Goal: Task Accomplishment & Management: Complete application form

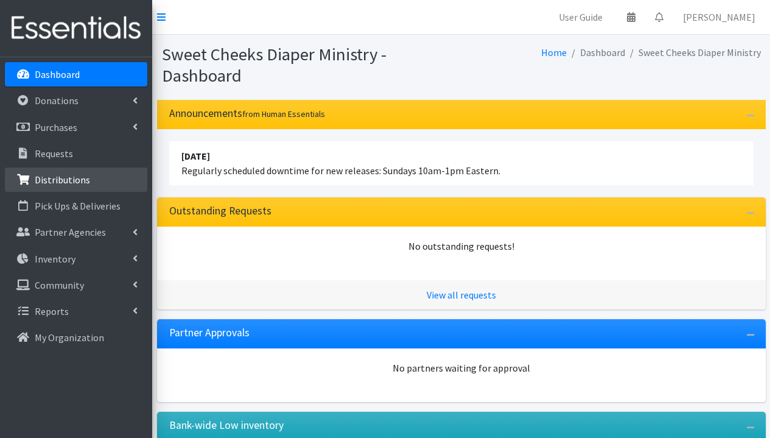
click at [65, 185] on p "Distributions" at bounding box center [62, 180] width 55 height 12
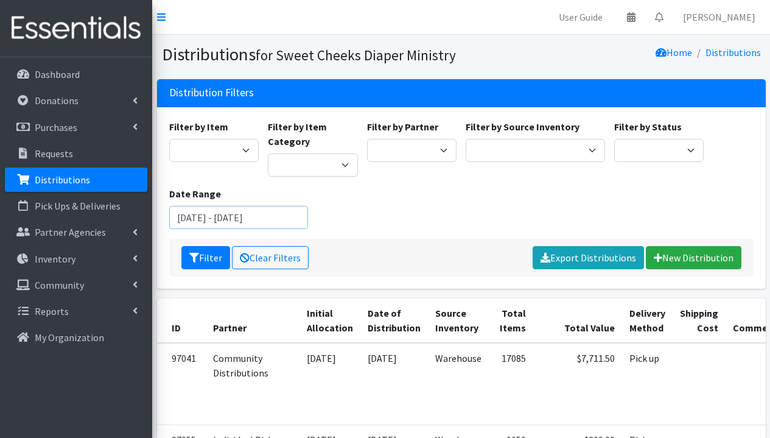
click at [209, 218] on input "July 29, 2025 - October 29, 2025" at bounding box center [238, 217] width 139 height 23
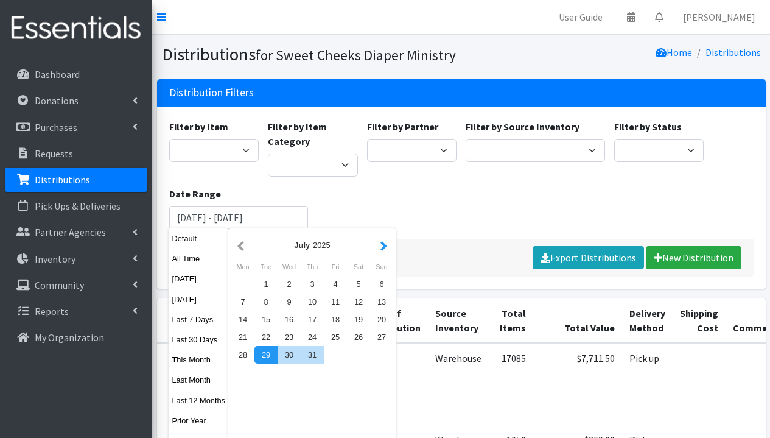
click at [385, 245] on button "button" at bounding box center [384, 244] width 13 height 15
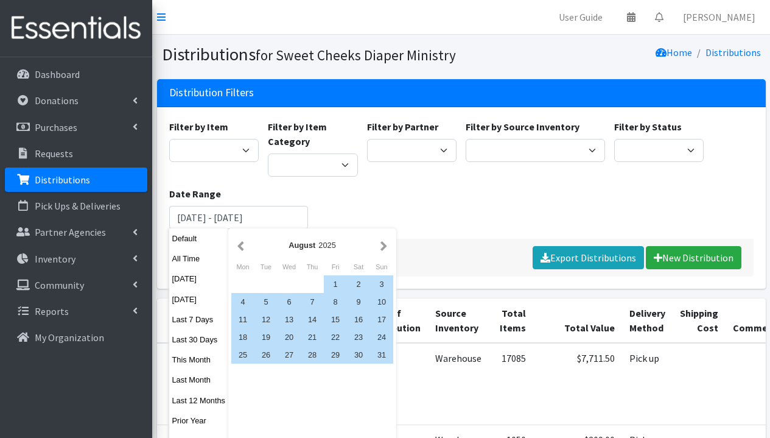
click at [385, 245] on button "button" at bounding box center [384, 244] width 13 height 15
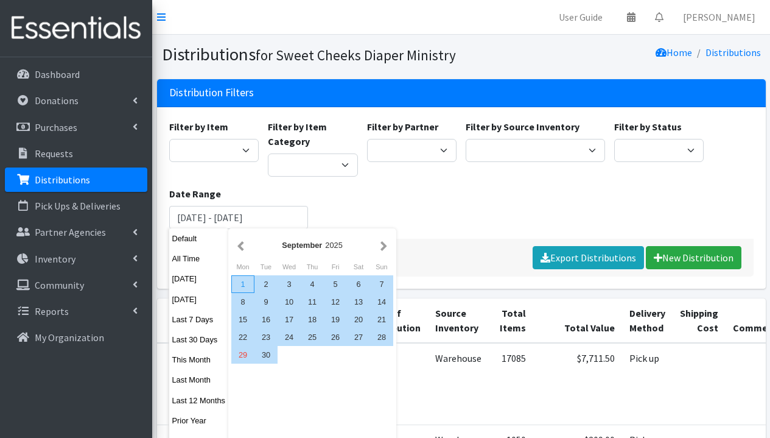
click at [245, 281] on div "1" at bounding box center [242, 284] width 23 height 18
click at [270, 358] on div "30" at bounding box center [266, 355] width 23 height 18
type input "[DATE] - [DATE]"
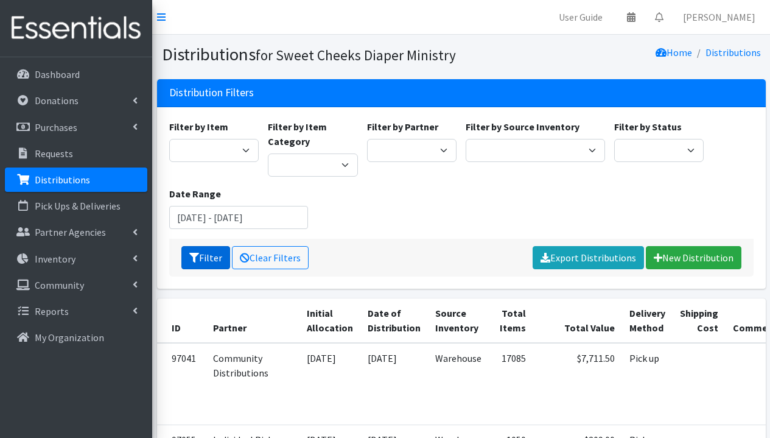
click at [196, 258] on icon "submit" at bounding box center [194, 258] width 10 height 10
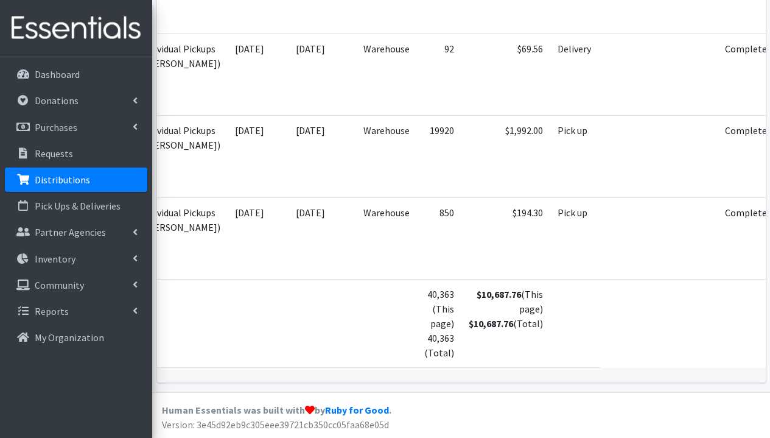
scroll to position [0, 72]
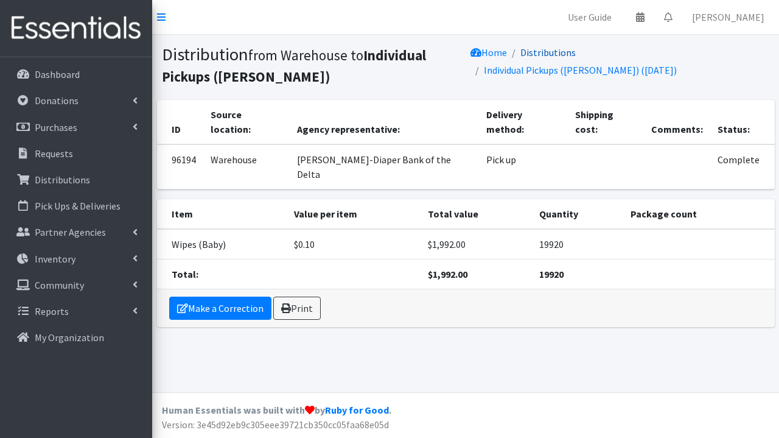
click at [560, 50] on link "Distributions" at bounding box center [548, 52] width 55 height 12
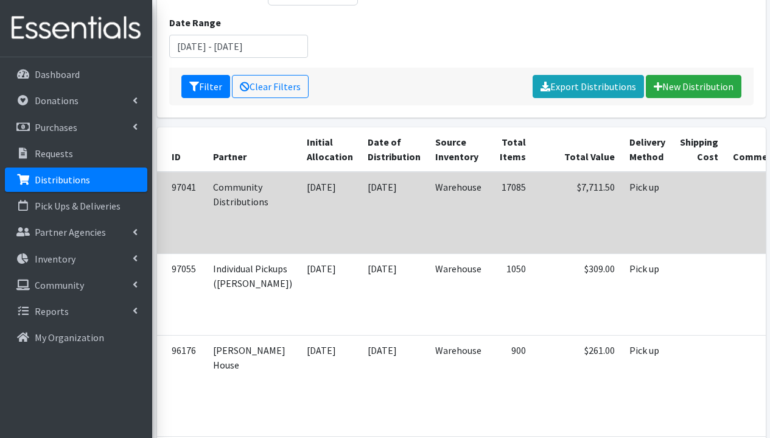
scroll to position [67, 0]
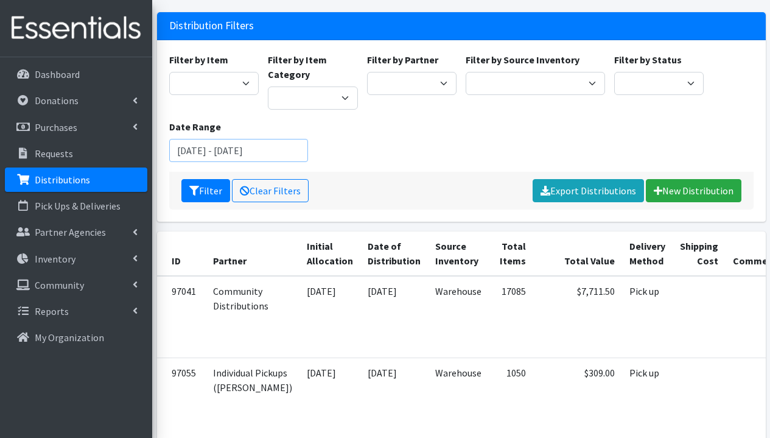
click at [208, 146] on input "July 29, 2025 - October 29, 2025" at bounding box center [238, 150] width 139 height 23
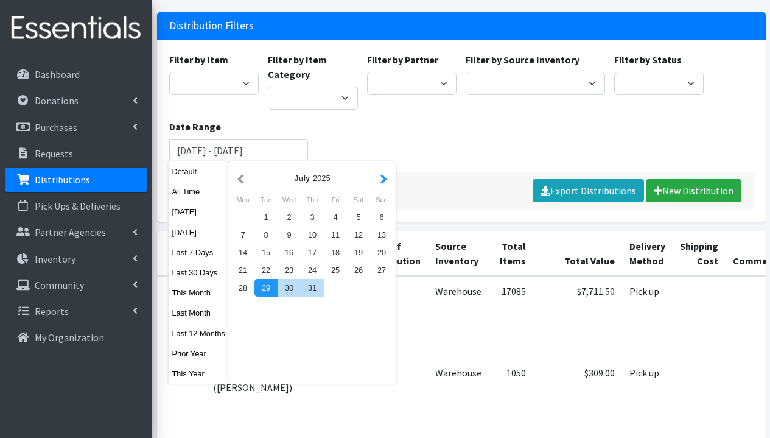
click at [382, 179] on button "button" at bounding box center [384, 177] width 13 height 15
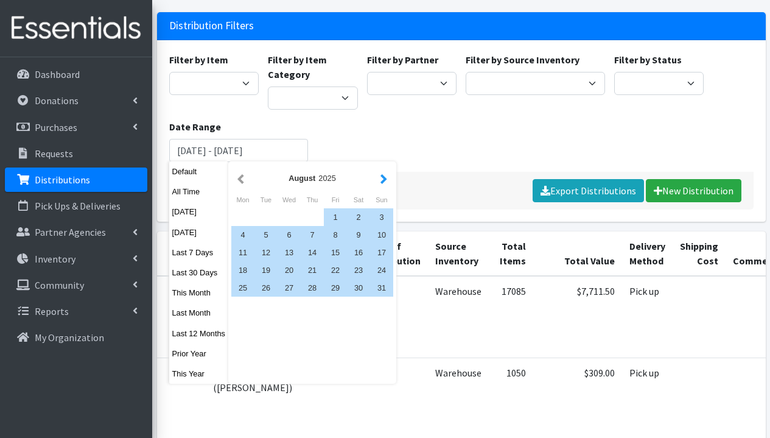
click at [384, 180] on button "button" at bounding box center [384, 177] width 13 height 15
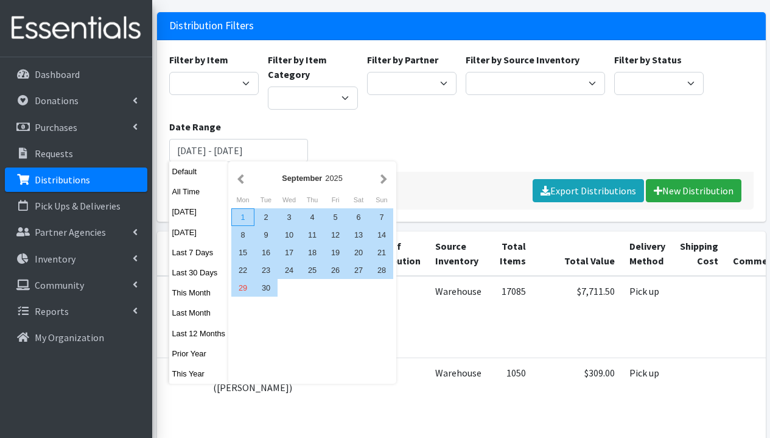
click at [245, 215] on div "1" at bounding box center [242, 217] width 23 height 18
click at [272, 292] on div "30" at bounding box center [266, 288] width 23 height 18
type input "September 1, 2025 - September 30, 2025"
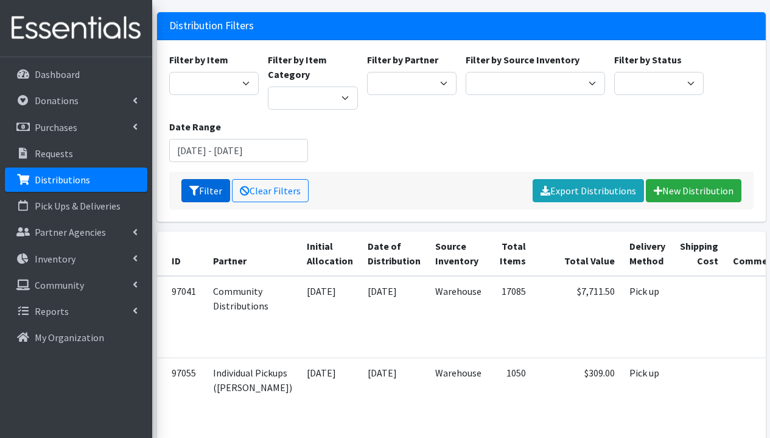
click at [203, 189] on button "Filter" at bounding box center [205, 190] width 49 height 23
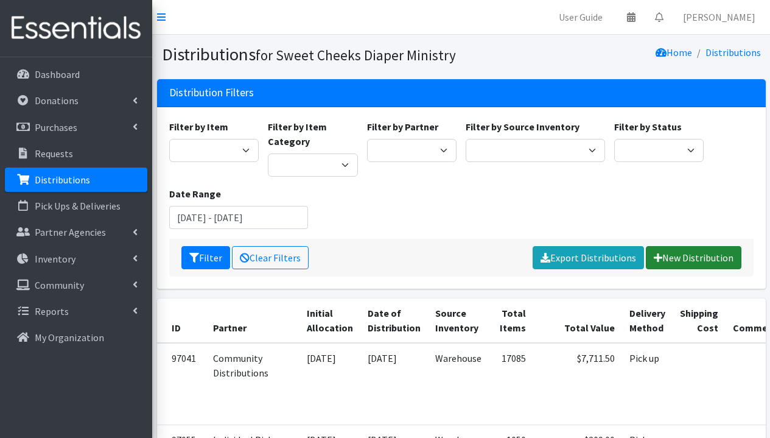
click at [689, 258] on link "New Distribution" at bounding box center [694, 257] width 96 height 23
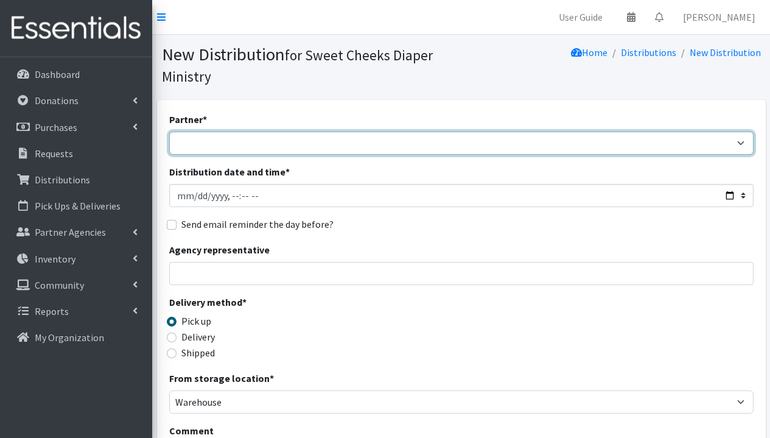
select select "5170"
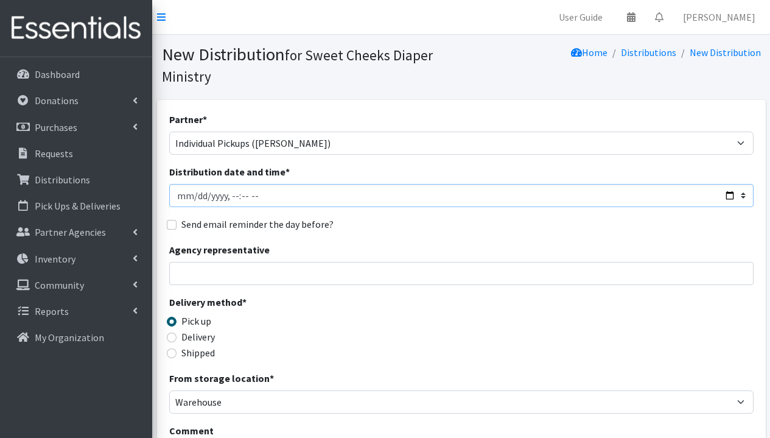
click at [348, 194] on input "Distribution date and time *" at bounding box center [461, 195] width 585 height 23
click at [230, 197] on input "Distribution date and time *" at bounding box center [461, 195] width 585 height 23
click at [242, 196] on input "Distribution date and time *" at bounding box center [461, 195] width 585 height 23
type input "2025-09-27T12:00"
click at [363, 226] on div "Send email reminder the day before?" at bounding box center [461, 224] width 585 height 15
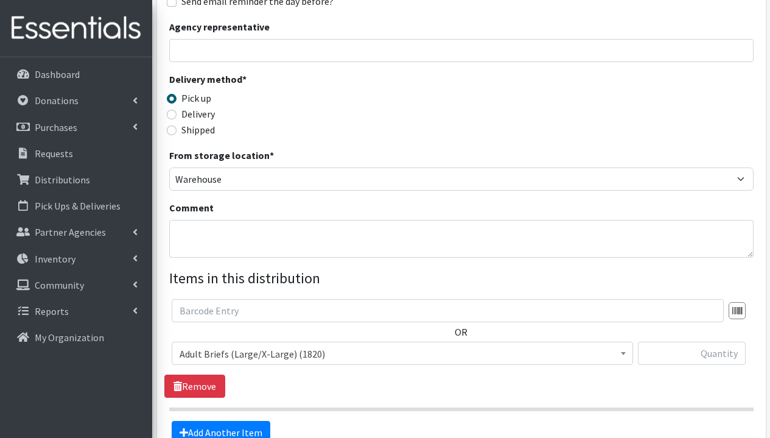
scroll to position [336, 0]
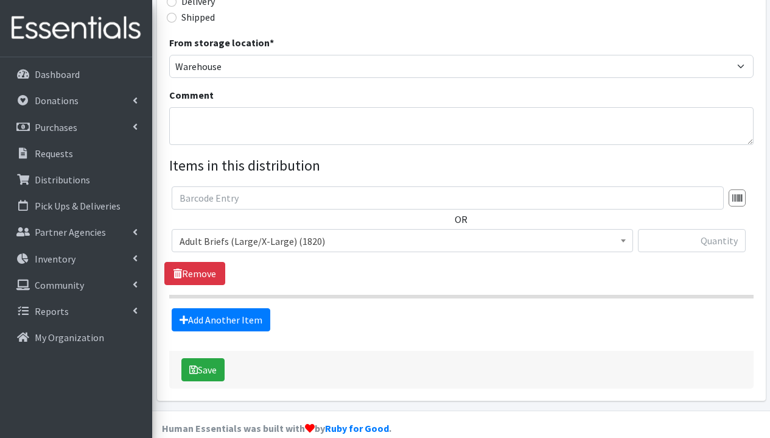
click at [306, 241] on span "Adult Briefs (Large/X-Large) (1820)" at bounding box center [403, 241] width 446 height 17
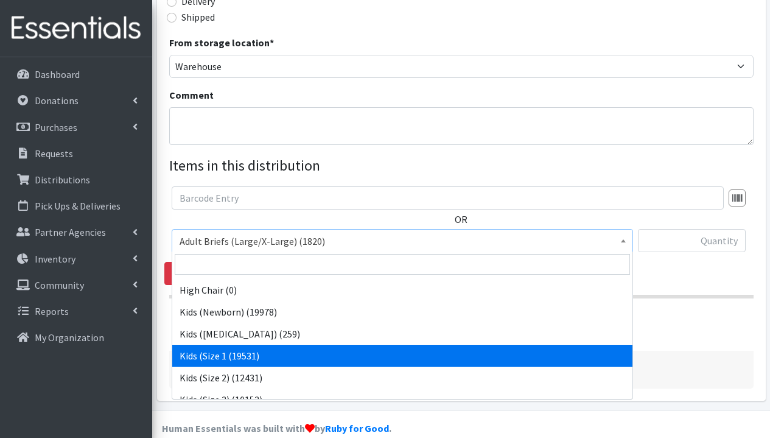
scroll to position [276, 0]
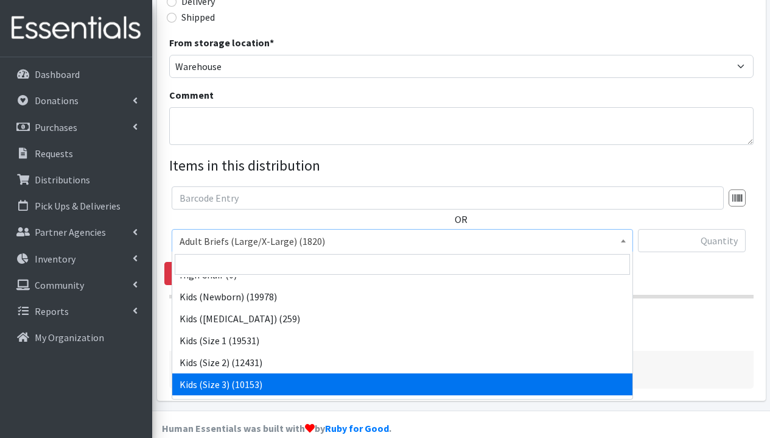
select select "1291"
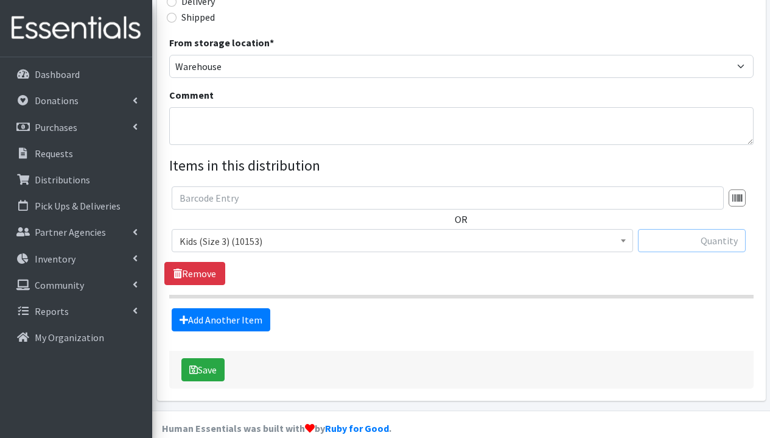
click at [719, 247] on input "text" at bounding box center [692, 240] width 108 height 23
type input "400"
click at [237, 320] on link "Add Another Item" at bounding box center [221, 319] width 99 height 23
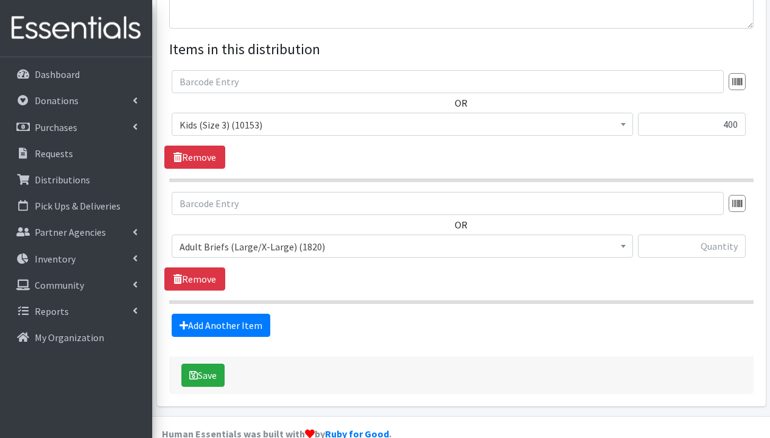
scroll to position [475, 0]
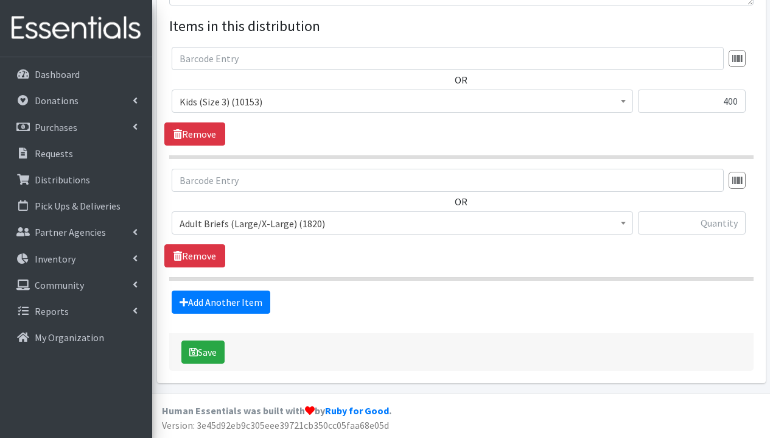
click at [286, 228] on span "Adult Briefs (Large/X-Large) (1820)" at bounding box center [403, 223] width 446 height 17
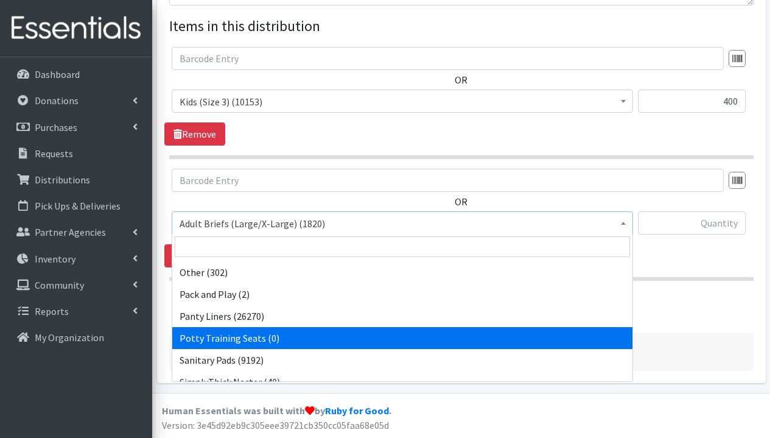
scroll to position [488, 0]
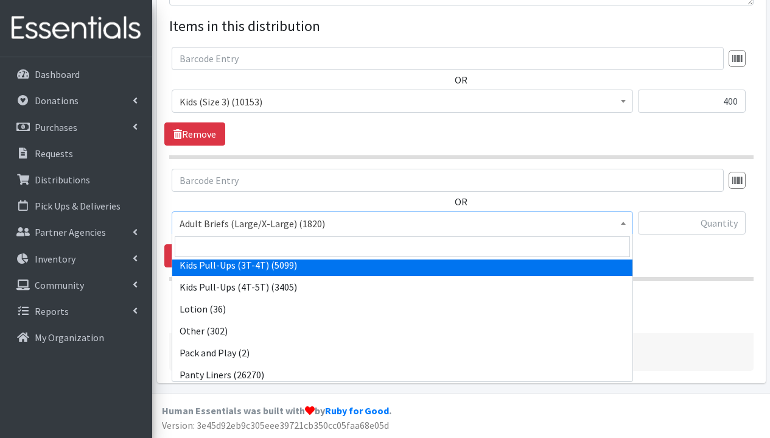
select select "1273"
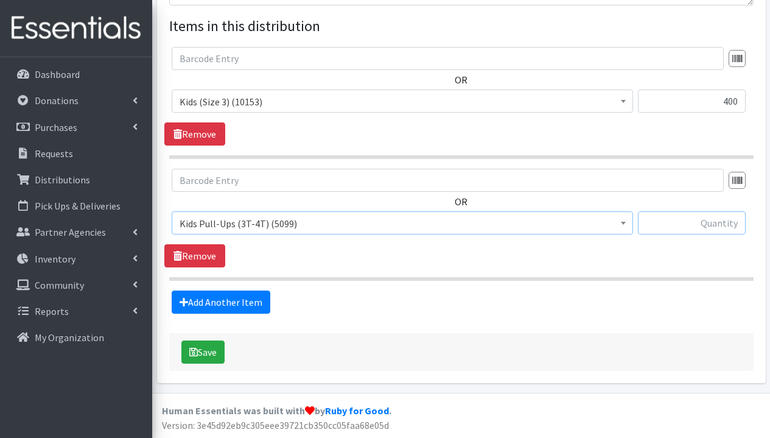
click at [729, 222] on input "text" at bounding box center [692, 222] width 108 height 23
type input "200"
click at [246, 308] on link "Add Another Item" at bounding box center [221, 301] width 99 height 23
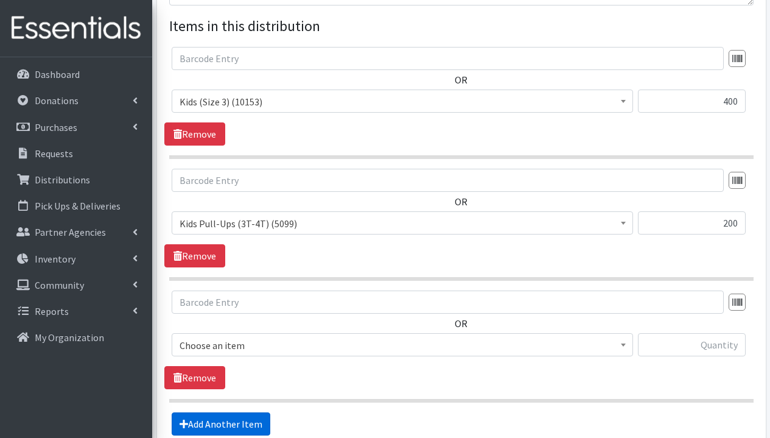
scroll to position [597, 0]
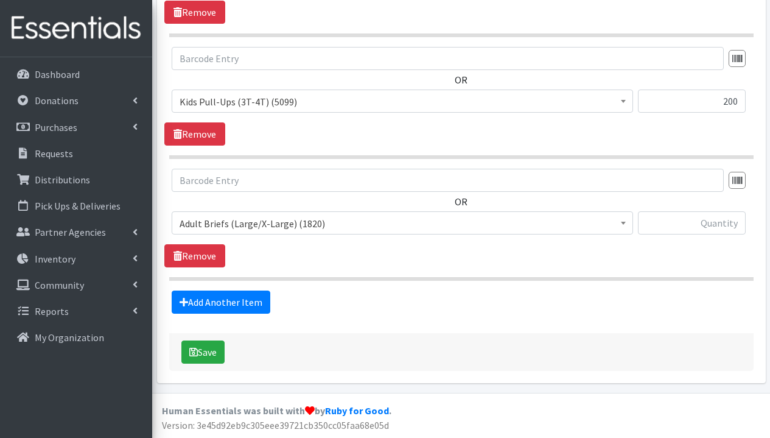
click at [272, 220] on span "Adult Briefs (Large/X-Large) (1820)" at bounding box center [403, 223] width 446 height 17
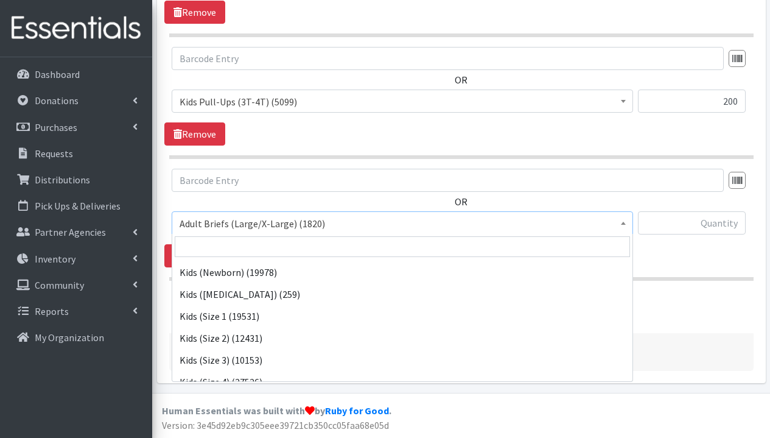
scroll to position [394, 0]
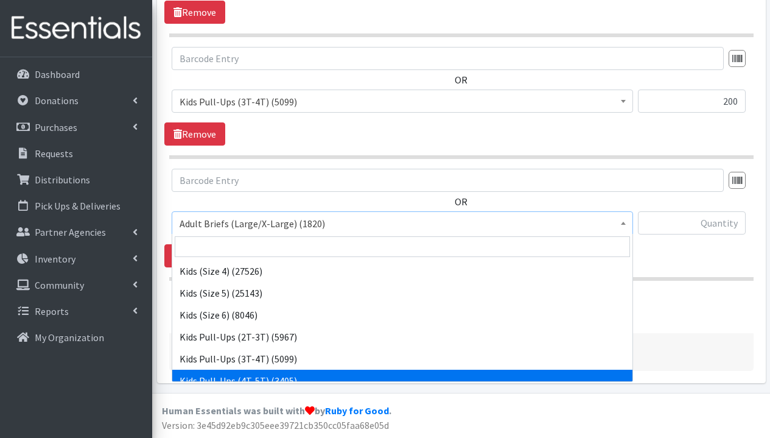
select select "1280"
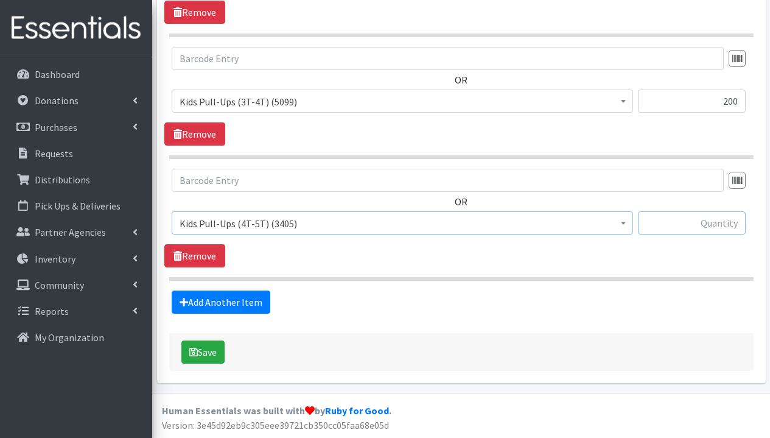
click at [742, 222] on input "text" at bounding box center [692, 222] width 108 height 23
type input "300"
click at [248, 300] on link "Add Another Item" at bounding box center [221, 301] width 99 height 23
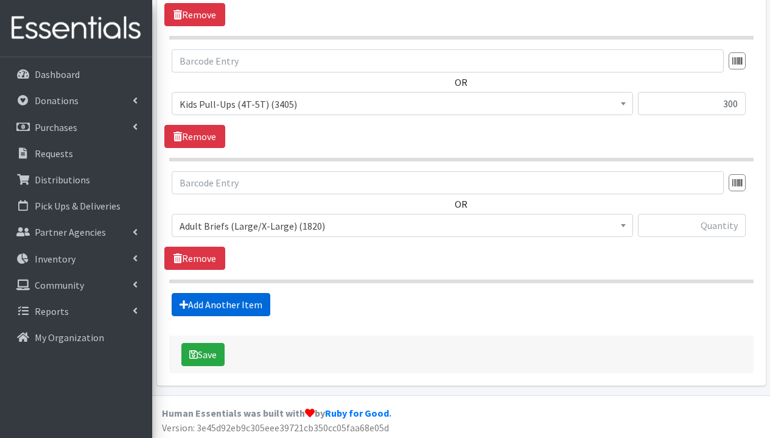
scroll to position [719, 0]
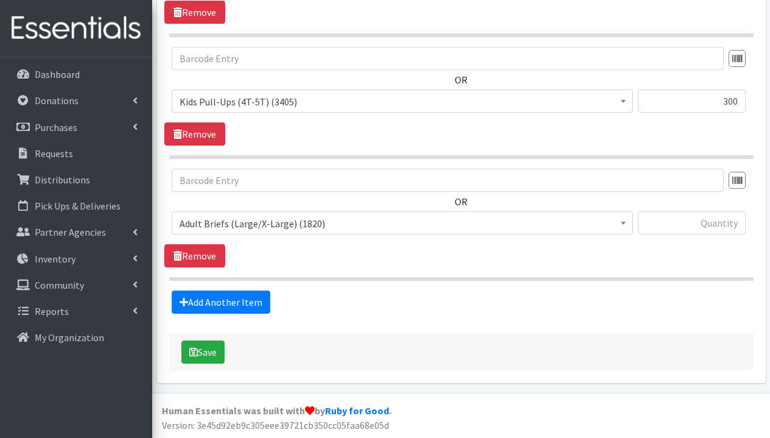
click at [302, 222] on span "Adult Briefs (Large/X-Large) (1820)" at bounding box center [403, 223] width 446 height 17
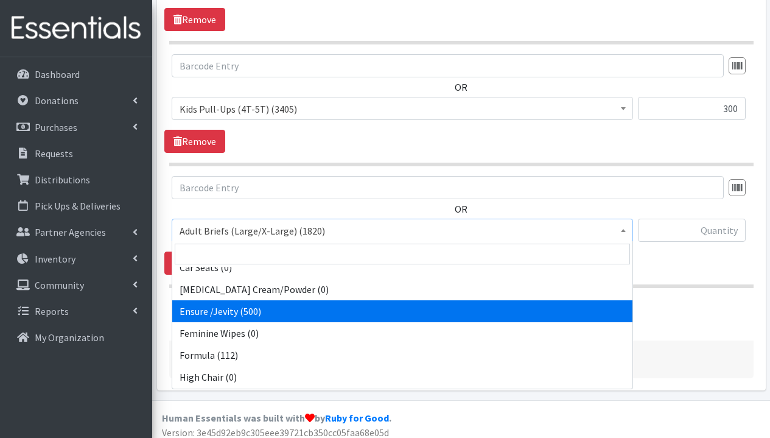
scroll to position [244, 0]
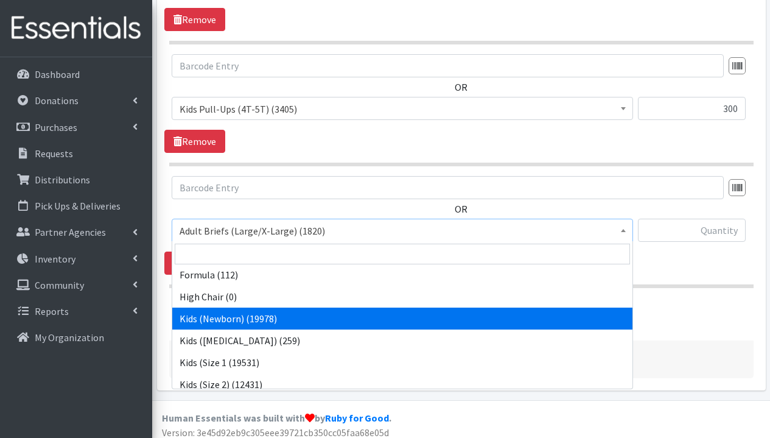
select select "1293"
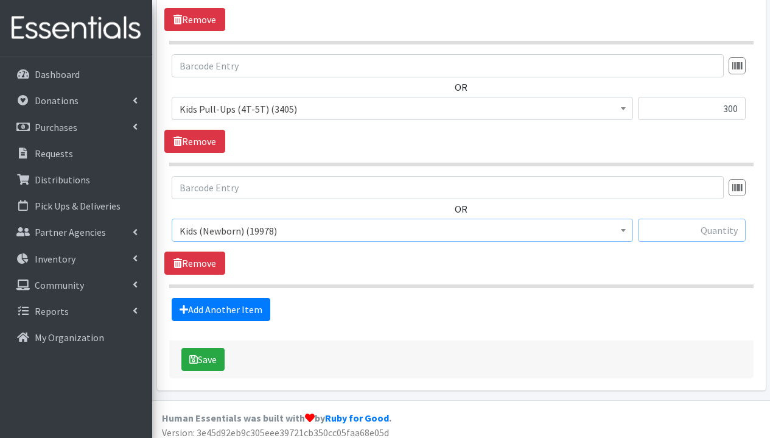
click at [712, 231] on input "text" at bounding box center [692, 230] width 108 height 23
type input "100"
click at [245, 311] on link "Add Another Item" at bounding box center [221, 309] width 99 height 23
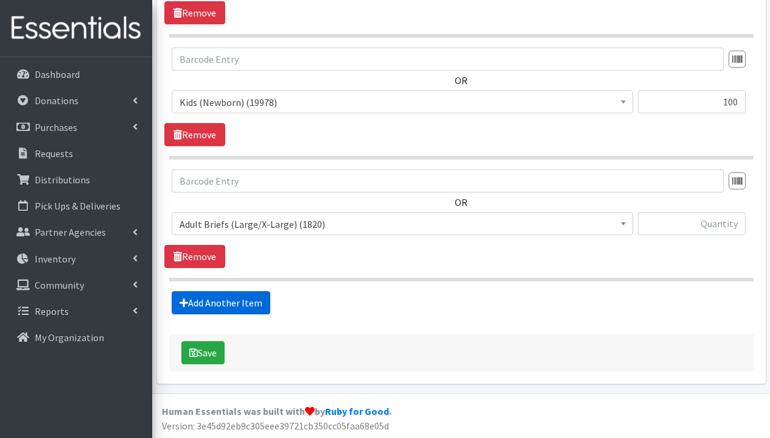
scroll to position [840, 0]
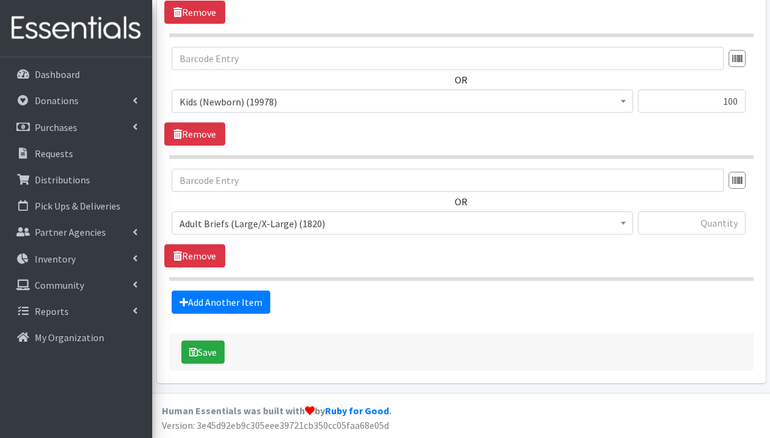
click at [356, 225] on span "Adult Briefs (Large/X-Large) (1820)" at bounding box center [403, 223] width 446 height 17
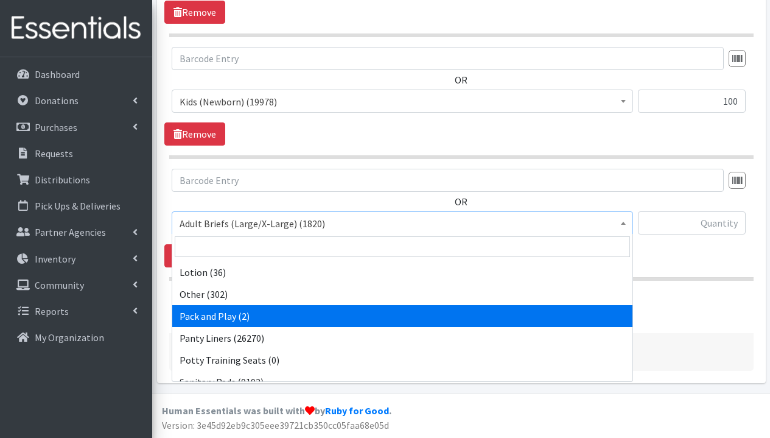
scroll to position [434, 0]
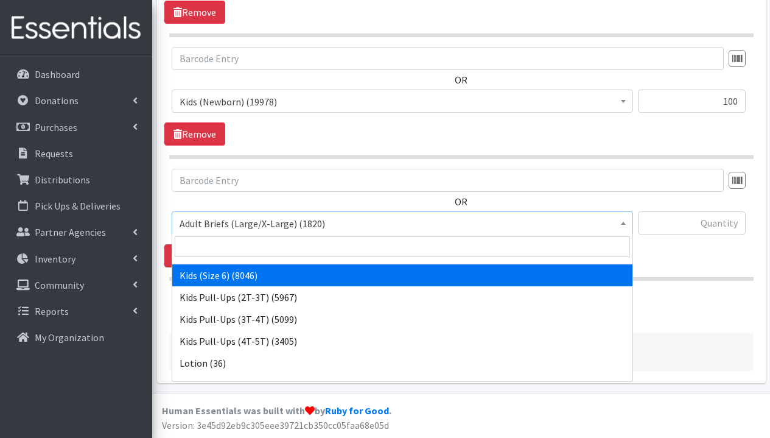
select select "1286"
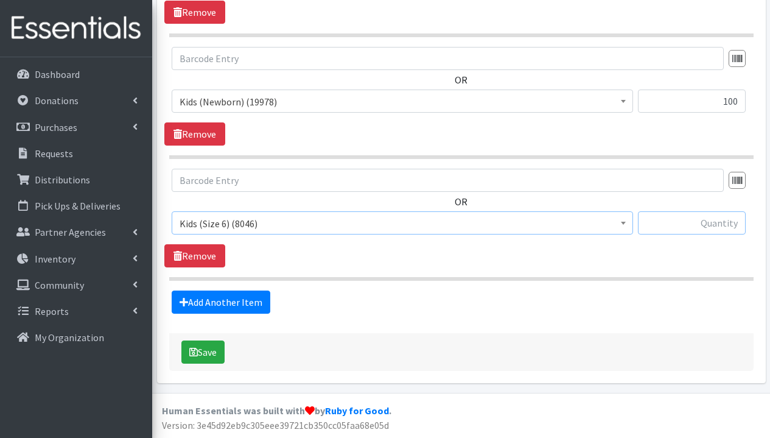
click at [694, 226] on input "text" at bounding box center [692, 222] width 108 height 23
type input "400"
click at [237, 297] on link "Add Another Item" at bounding box center [221, 301] width 99 height 23
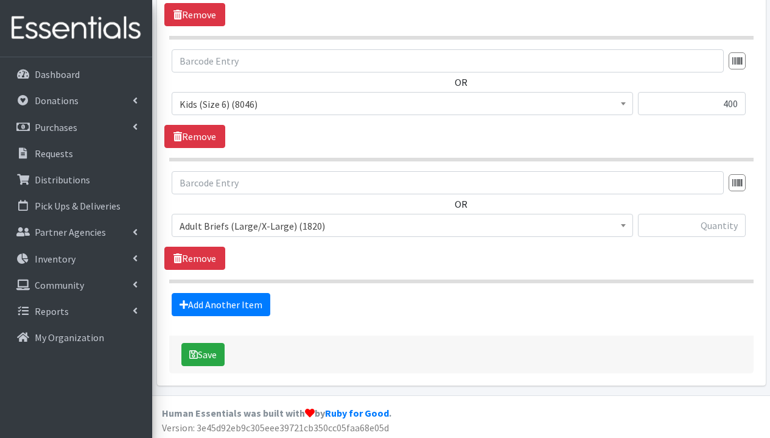
scroll to position [962, 0]
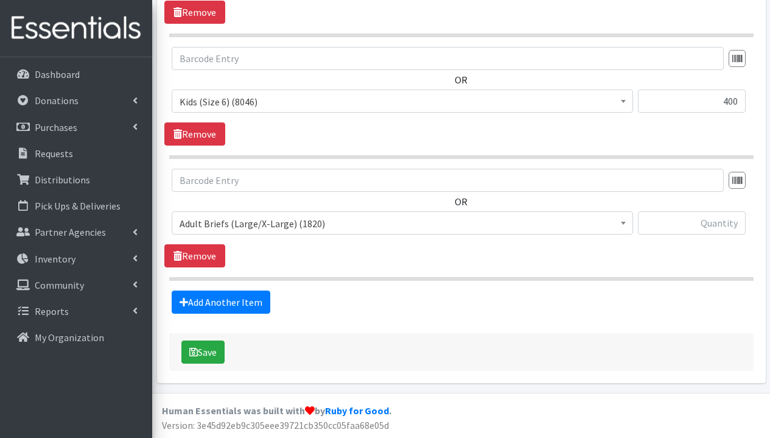
click at [295, 225] on span "Adult Briefs (Large/X-Large) (1820)" at bounding box center [403, 223] width 446 height 17
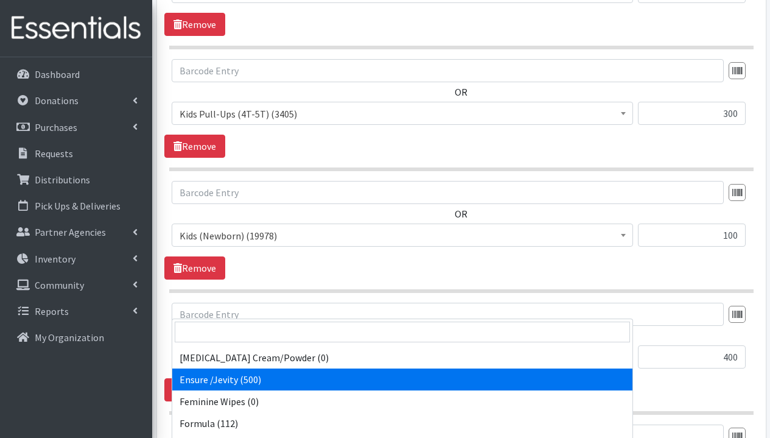
scroll to position [181, 0]
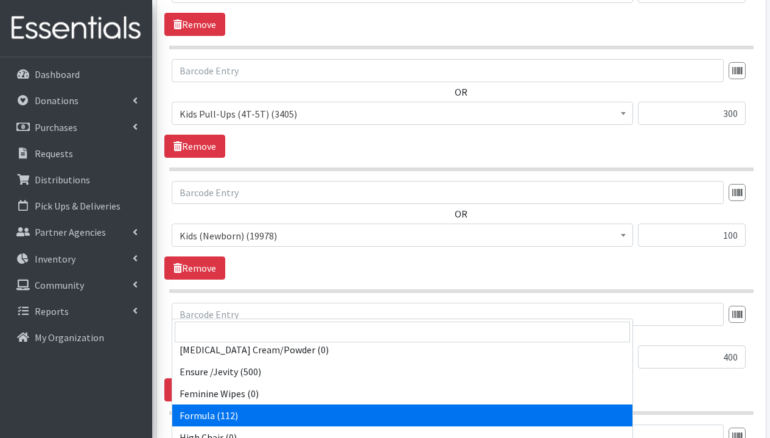
select select "4033"
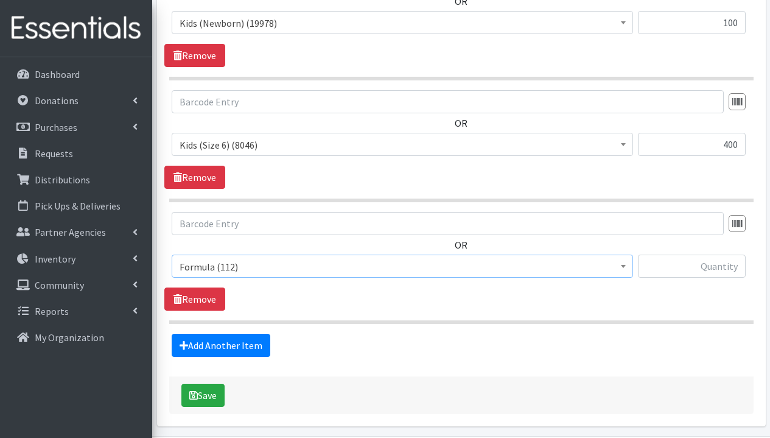
scroll to position [962, 0]
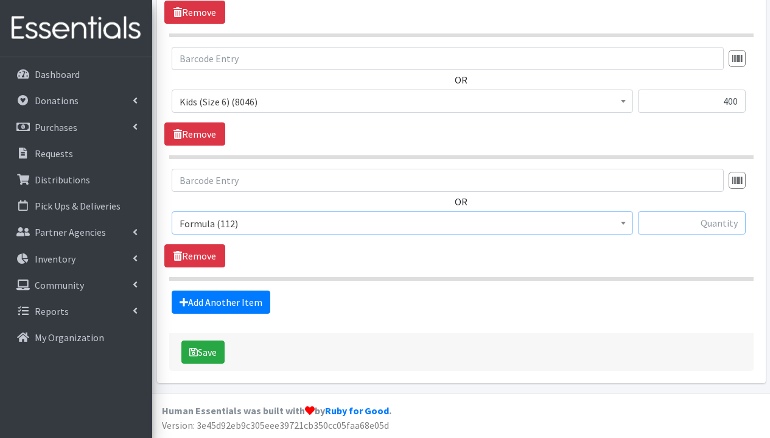
click at [692, 228] on input "text" at bounding box center [692, 222] width 108 height 23
type input "3"
click at [631, 298] on div "Add Another Item" at bounding box center [461, 301] width 594 height 23
click at [229, 303] on link "Add Another Item" at bounding box center [221, 301] width 99 height 23
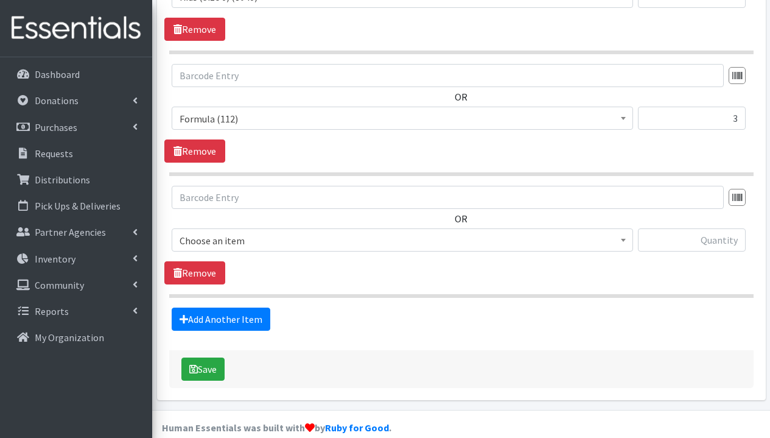
scroll to position [1084, 0]
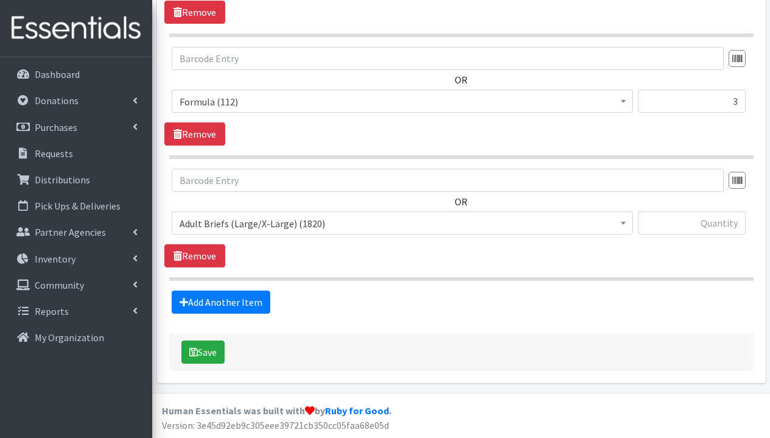
click at [311, 227] on span "Adult Briefs (Large/X-Large) (1820)" at bounding box center [403, 223] width 446 height 17
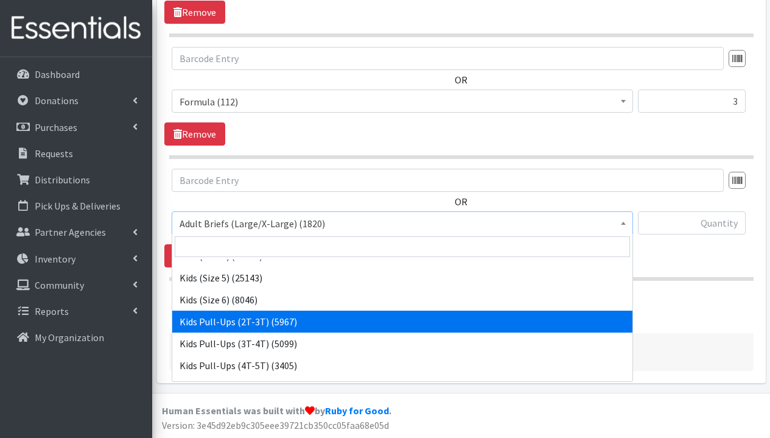
scroll to position [624, 0]
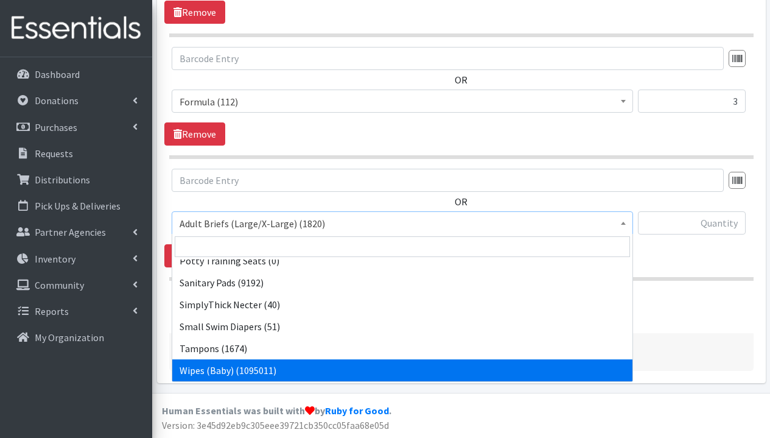
select select "1281"
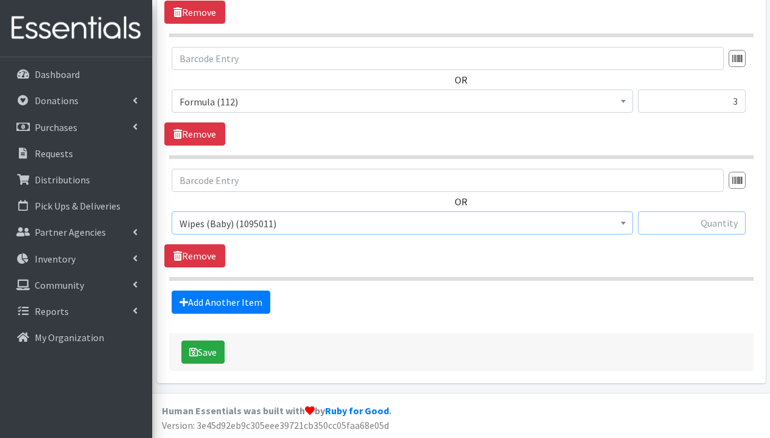
click at [695, 220] on input "text" at bounding box center [692, 222] width 108 height 23
type input "960"
click at [663, 264] on div "OR Adult Briefs (Large/X-Large) (1820) Adult Briefs (Medium/Large) (385) Adult …" at bounding box center [461, 218] width 594 height 99
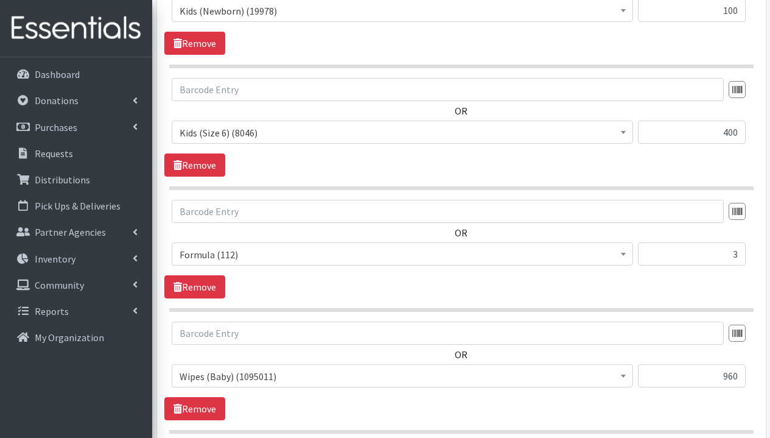
scroll to position [1025, 0]
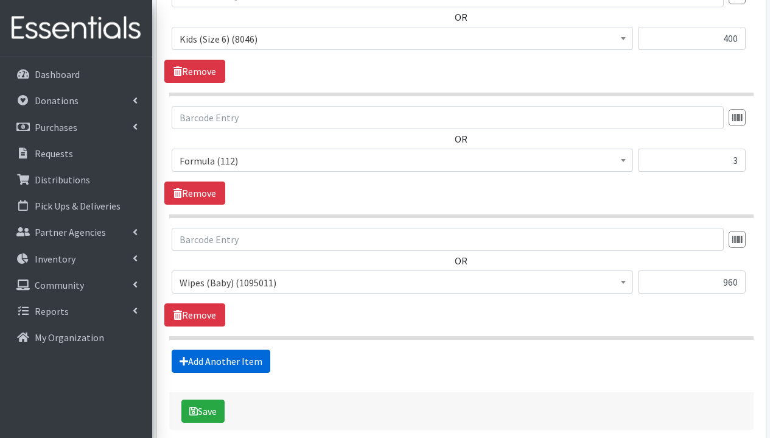
click at [231, 363] on link "Add Another Item" at bounding box center [221, 361] width 99 height 23
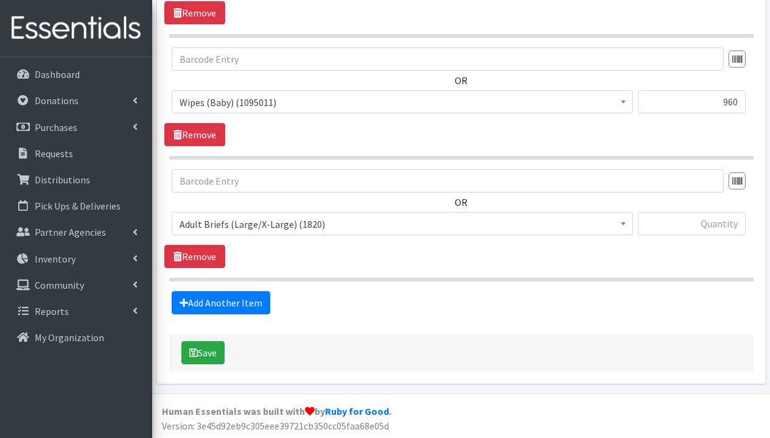
scroll to position [1206, 0]
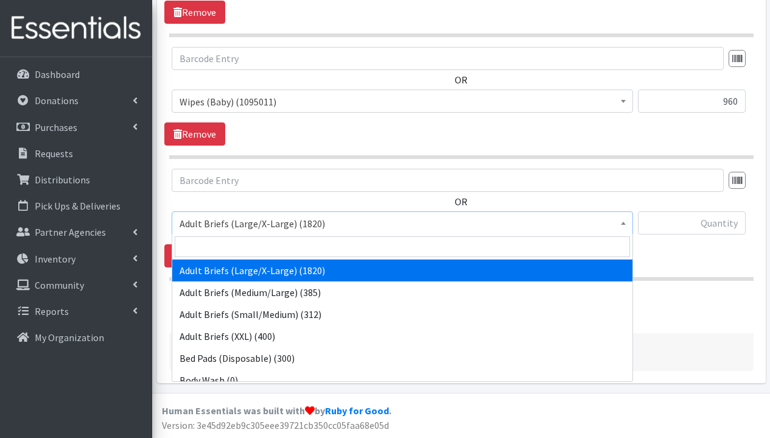
click at [304, 224] on span "Adult Briefs (Large/X-Large) (1820)" at bounding box center [403, 223] width 446 height 17
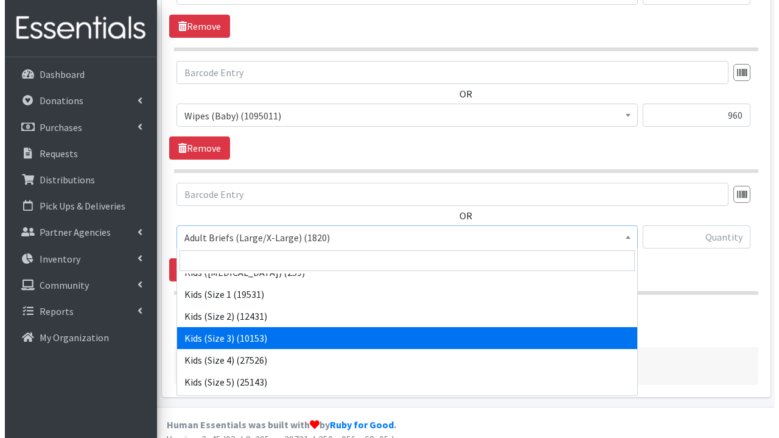
scroll to position [322, 0]
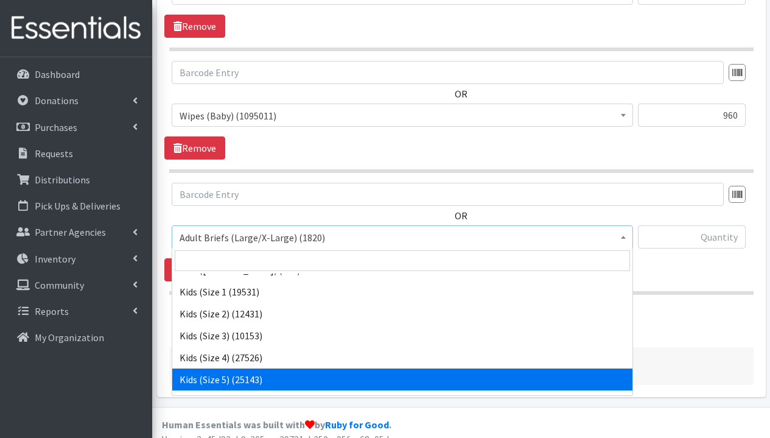
select select "1285"
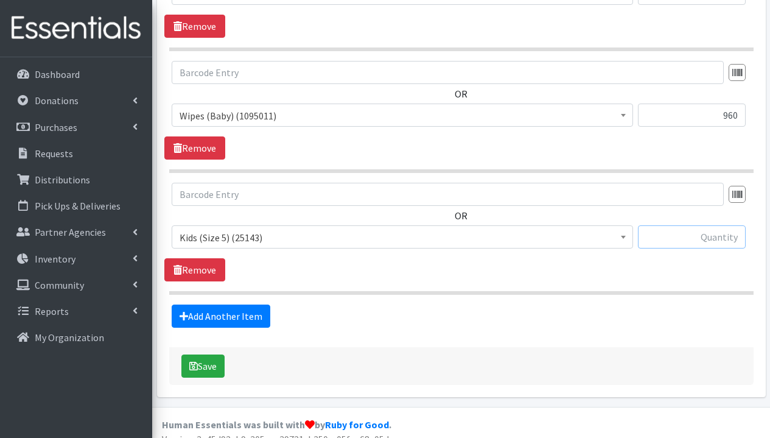
click at [689, 244] on input "text" at bounding box center [692, 236] width 108 height 23
type input "350"
click at [219, 360] on button "Save" at bounding box center [202, 365] width 43 height 23
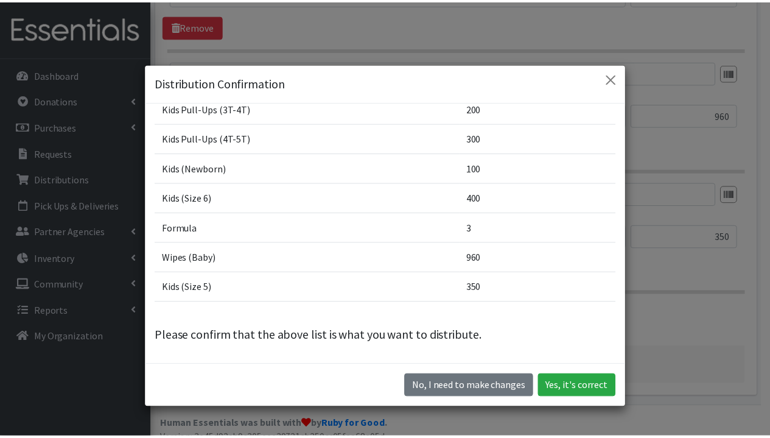
scroll to position [34, 0]
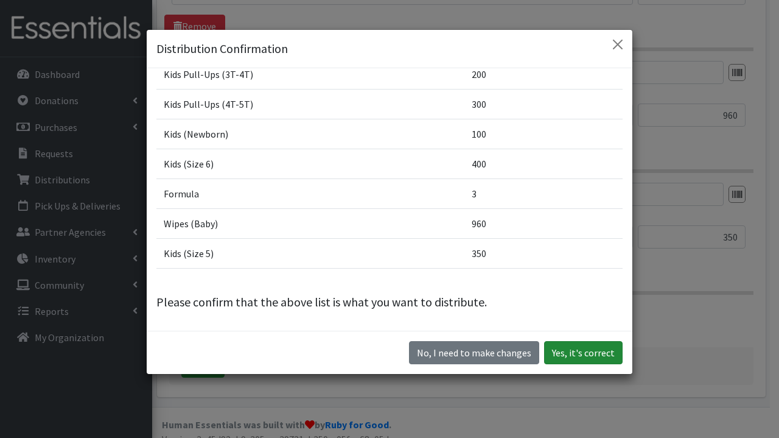
click at [581, 348] on button "Yes, it's correct" at bounding box center [583, 352] width 79 height 23
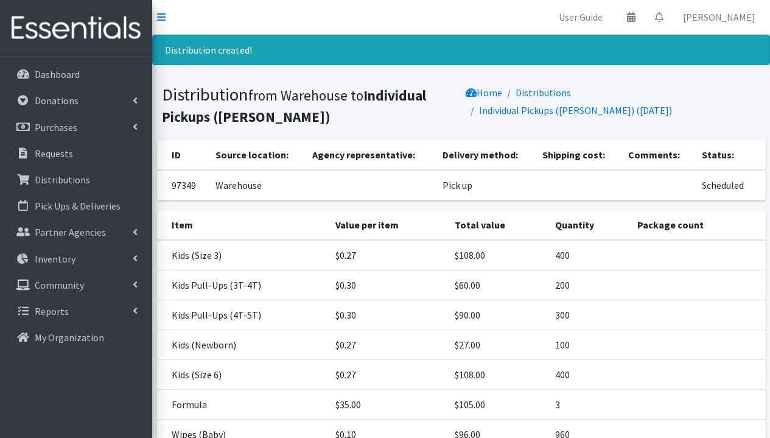
scroll to position [164, 0]
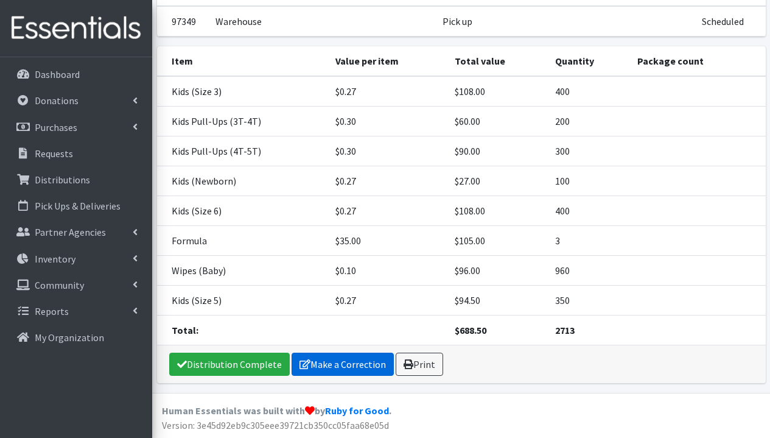
click at [240, 368] on link "Distribution Complete" at bounding box center [229, 364] width 121 height 23
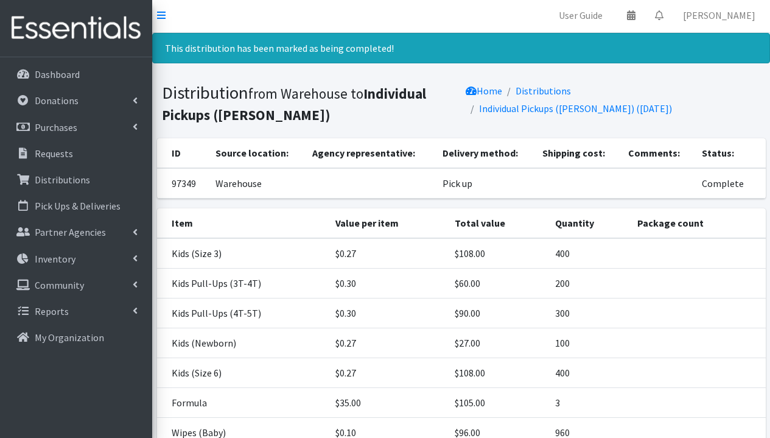
scroll to position [0, 0]
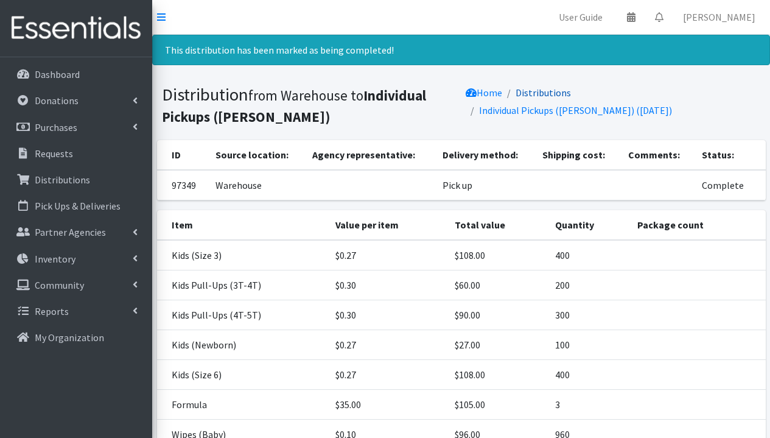
click at [571, 96] on link "Distributions" at bounding box center [543, 92] width 55 height 12
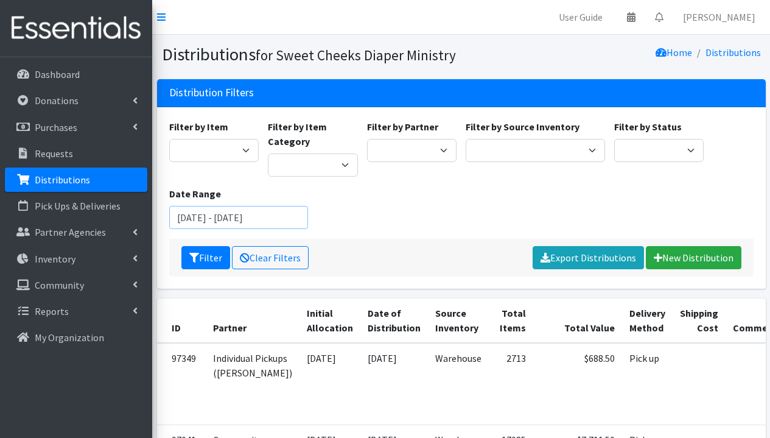
click at [251, 216] on input "[DATE] - [DATE]" at bounding box center [238, 217] width 139 height 23
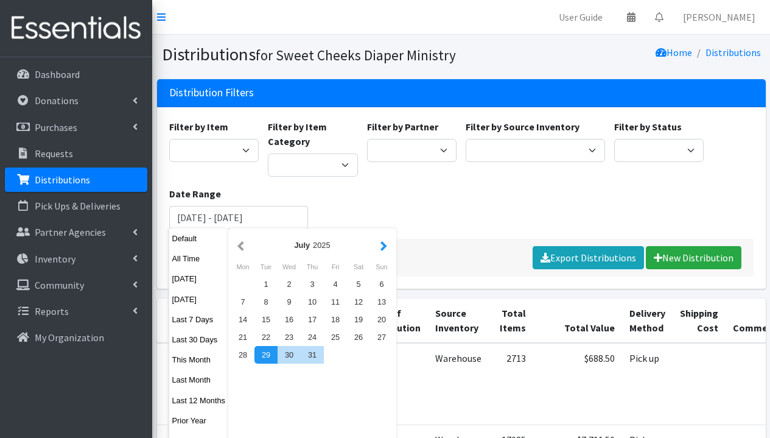
click at [385, 245] on button "button" at bounding box center [384, 244] width 13 height 15
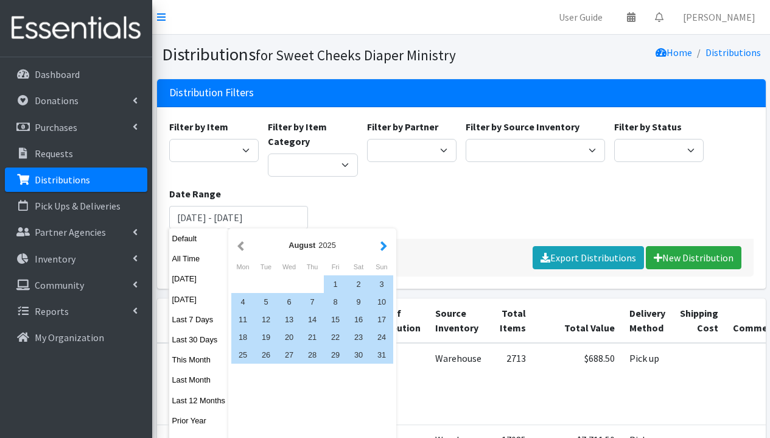
click at [384, 246] on button "button" at bounding box center [384, 244] width 13 height 15
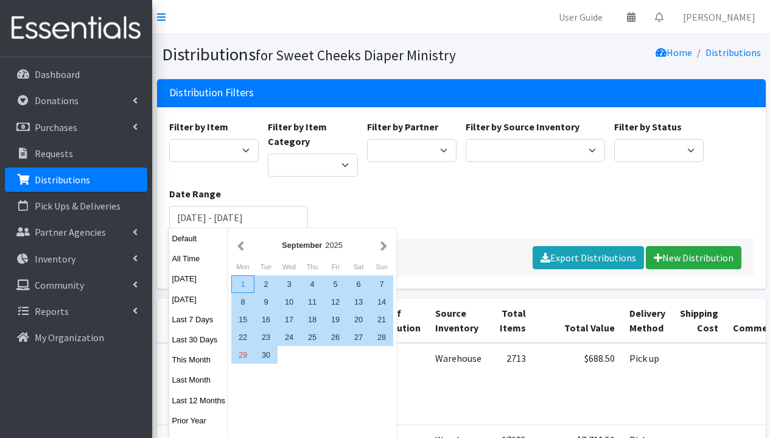
click at [248, 283] on div "1" at bounding box center [242, 284] width 23 height 18
click at [267, 359] on div "30" at bounding box center [266, 355] width 23 height 18
type input "[DATE] - [DATE]"
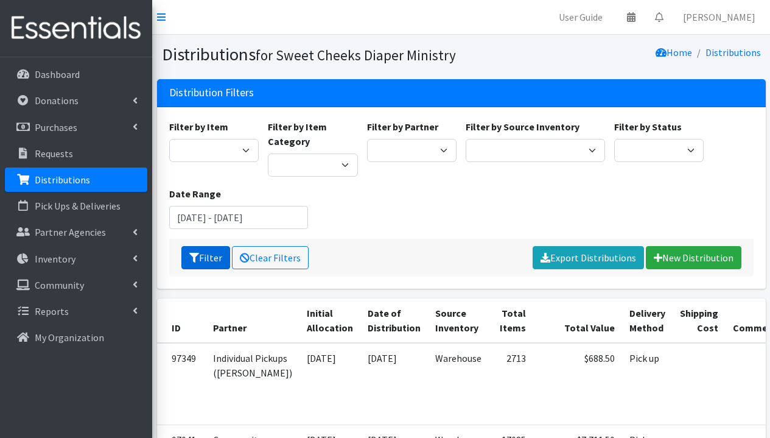
click at [208, 259] on button "Filter" at bounding box center [205, 257] width 49 height 23
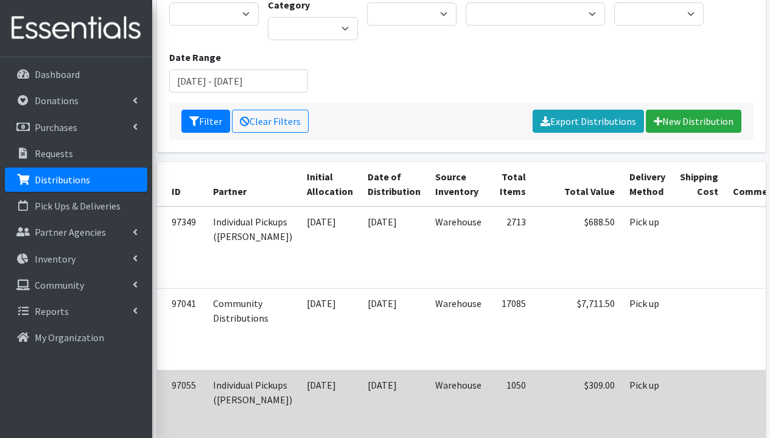
scroll to position [139, 0]
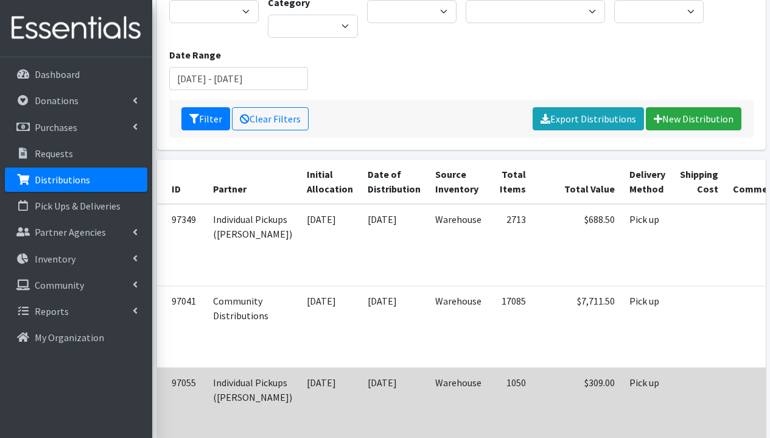
drag, startPoint x: 370, startPoint y: 431, endPoint x: 269, endPoint y: 427, distance: 101.2
click at [269, 427] on tr "97055 Individual Pickups ([PERSON_NAME]) [DATE] [DATE] Warehouse 1050 $309.00 P…" at bounding box center [532, 409] width 751 height 82
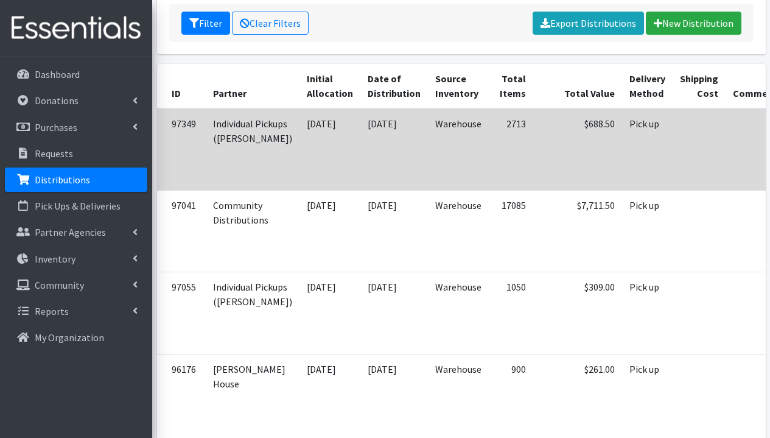
scroll to position [340, 0]
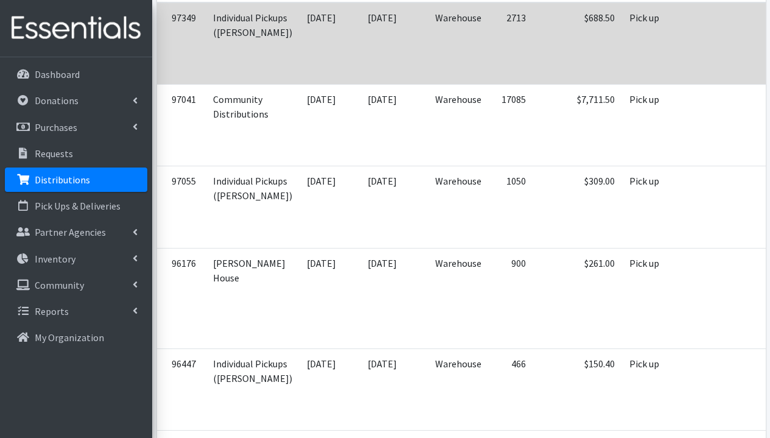
click at [489, 79] on td "2713" at bounding box center [511, 43] width 44 height 82
click at [622, 81] on td "Pick up" at bounding box center [647, 43] width 51 height 82
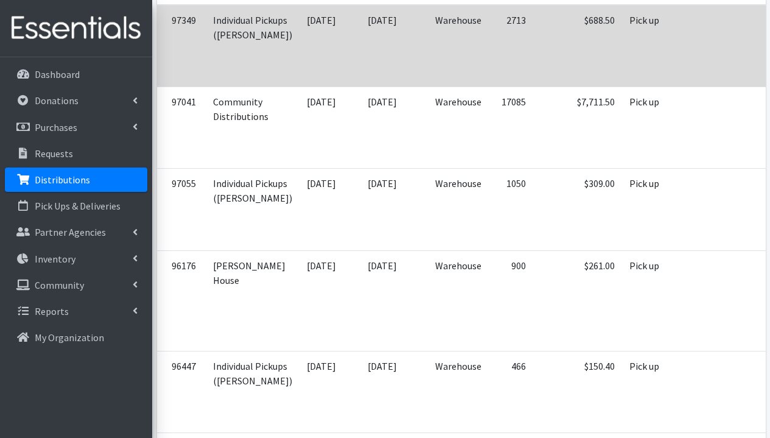
click at [622, 80] on td "Pick up" at bounding box center [647, 46] width 51 height 82
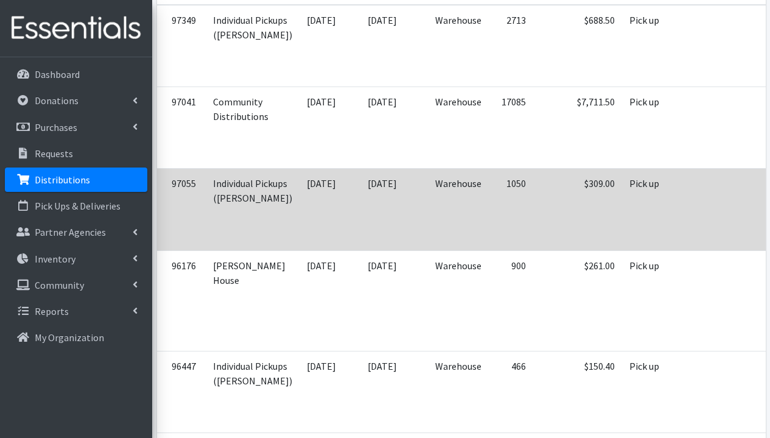
click at [673, 203] on td at bounding box center [699, 210] width 53 height 82
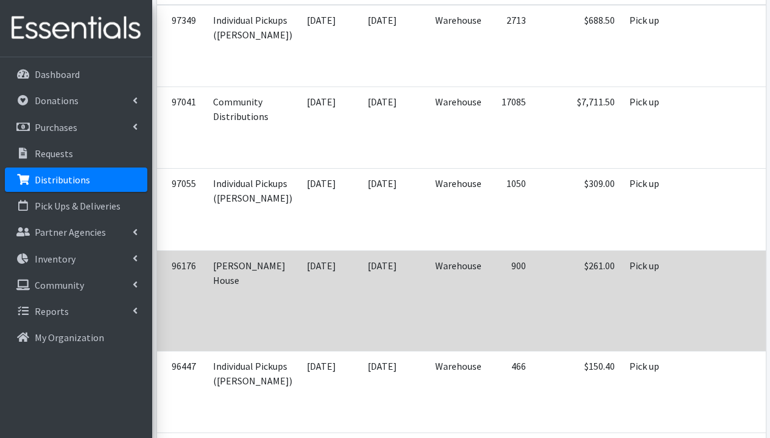
click at [622, 313] on td "Pick up" at bounding box center [647, 300] width 51 height 100
drag, startPoint x: 612, startPoint y: 308, endPoint x: 426, endPoint y: 311, distance: 186.4
click at [426, 311] on tr "96176 [PERSON_NAME] House [DATE] [DATE] Warehouse 900 $261.00 Pick up Complete …" at bounding box center [532, 300] width 751 height 100
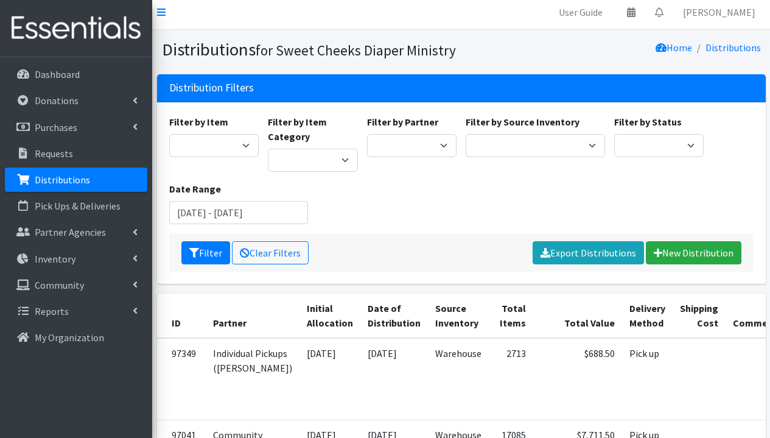
scroll to position [0, 0]
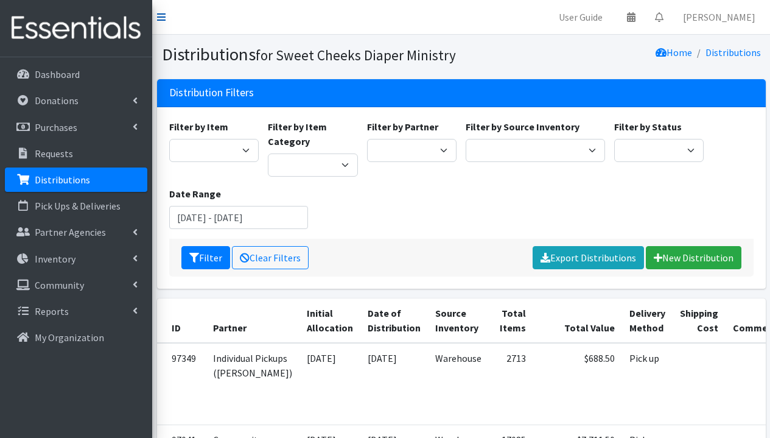
click at [161, 18] on icon at bounding box center [161, 17] width 9 height 10
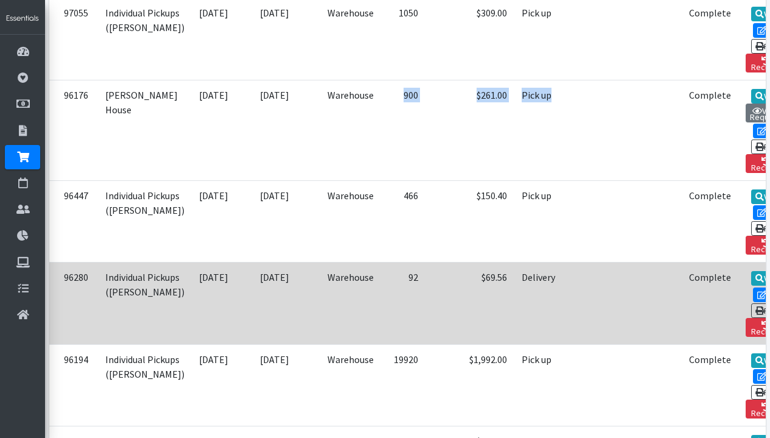
scroll to position [483, 0]
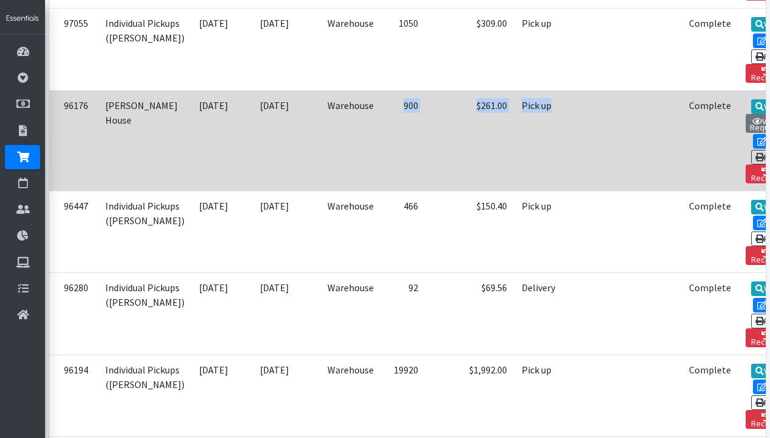
click at [565, 100] on td at bounding box center [591, 140] width 53 height 100
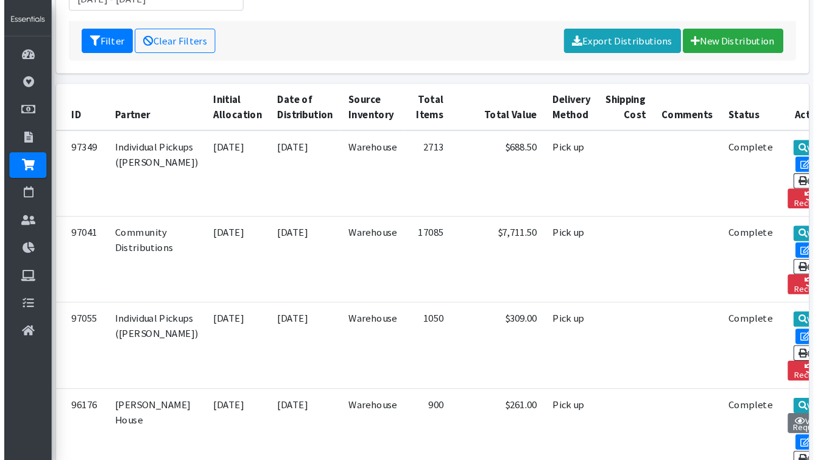
scroll to position [0, 0]
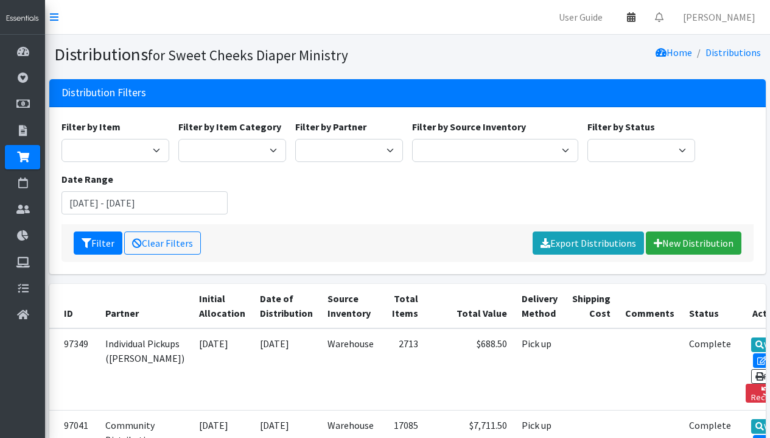
click at [636, 18] on icon at bounding box center [631, 17] width 9 height 10
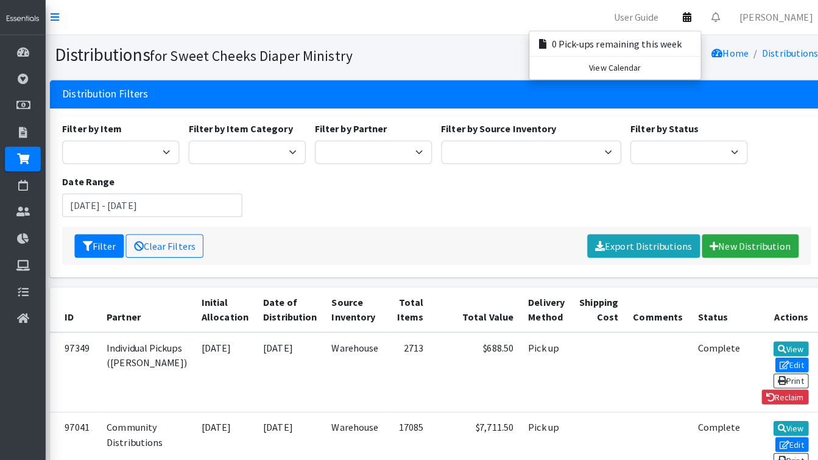
click at [770, 162] on div "Filter by Item Adult Briefs (Large/X-Large) Adult Briefs (Medium/Large) Adult B…" at bounding box center [431, 171] width 748 height 105
